Goal: Information Seeking & Learning: Learn about a topic

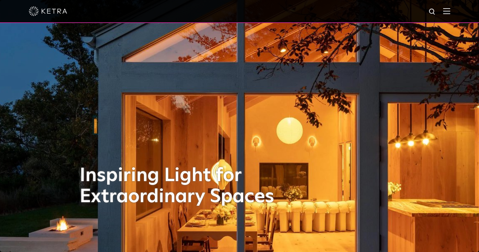
click at [450, 11] on img at bounding box center [446, 11] width 7 height 6
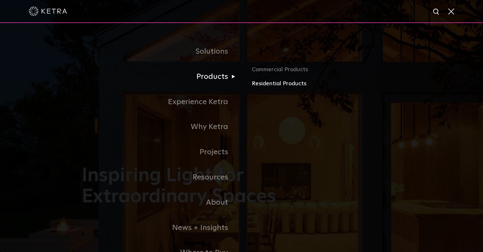
click at [278, 82] on link "Residential Products" at bounding box center [327, 83] width 150 height 9
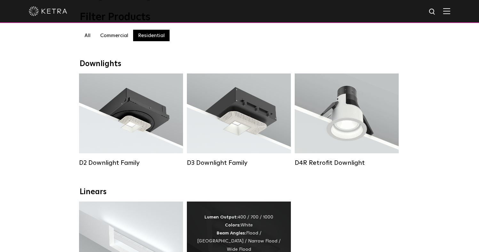
scroll to position [68, 0]
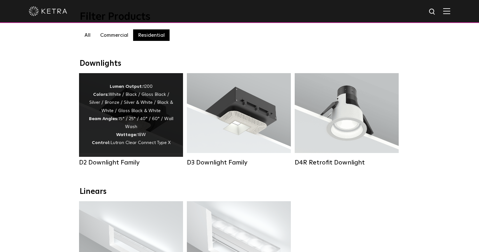
click at [127, 128] on div "Lumen Output: 1200 Colors: White / Black / Gloss Black / Silver / Bronze / Silv…" at bounding box center [131, 115] width 85 height 65
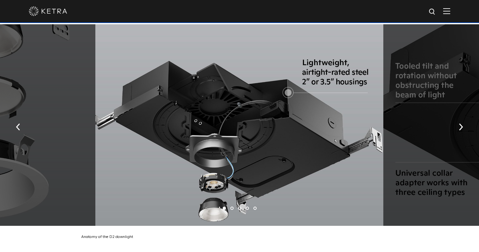
scroll to position [1105, 0]
